Goal: Navigation & Orientation: Go to known website

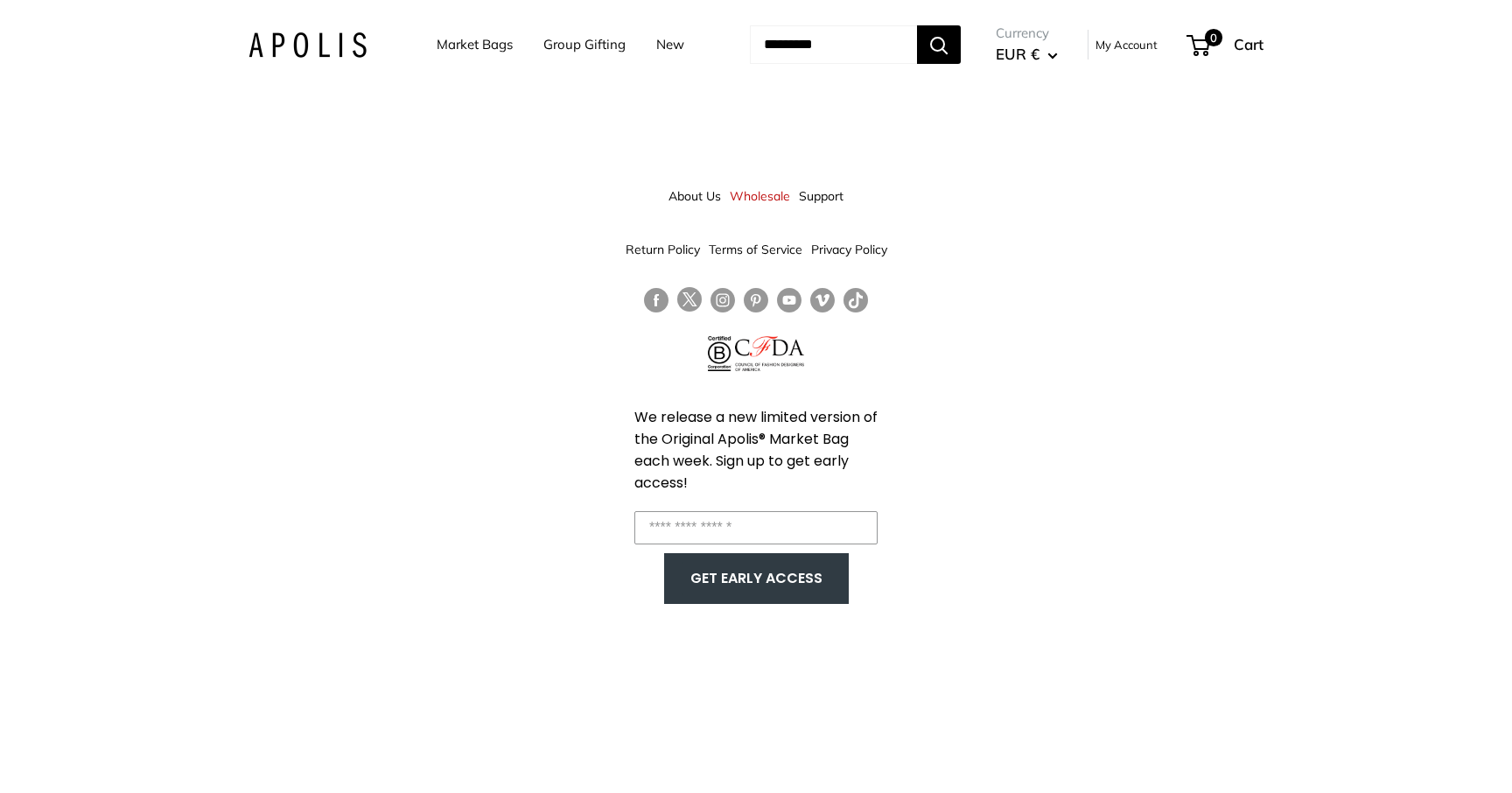
click at [259, 55] on img at bounding box center [307, 45] width 118 height 25
